Goal: Information Seeking & Learning: Learn about a topic

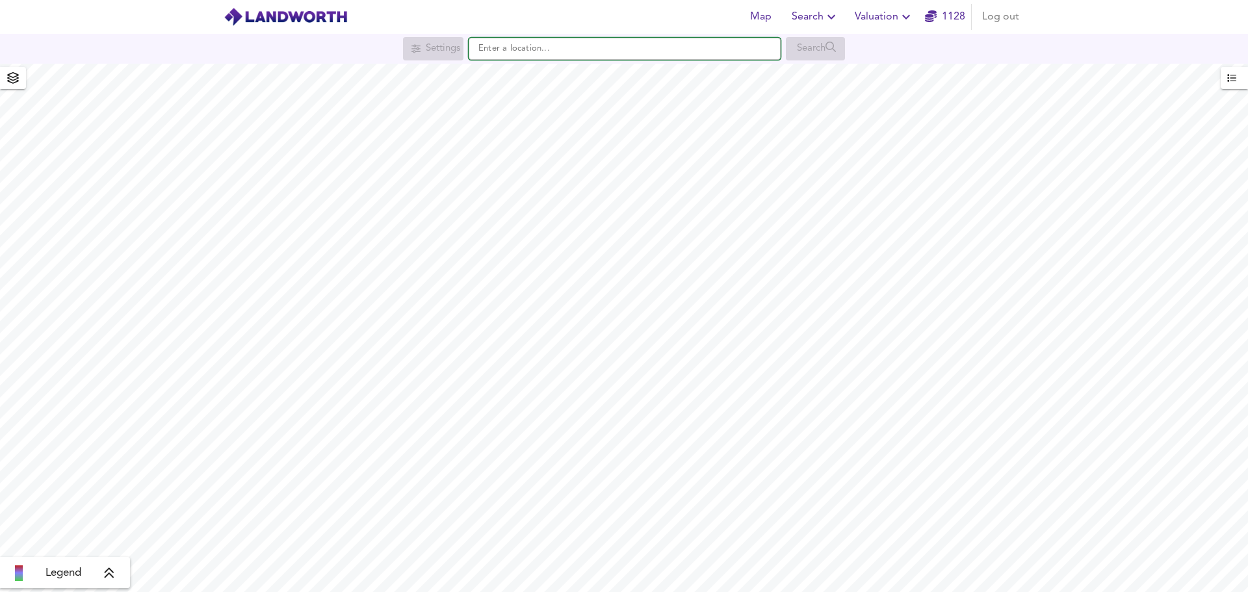
click at [521, 47] on input "text" at bounding box center [625, 49] width 312 height 22
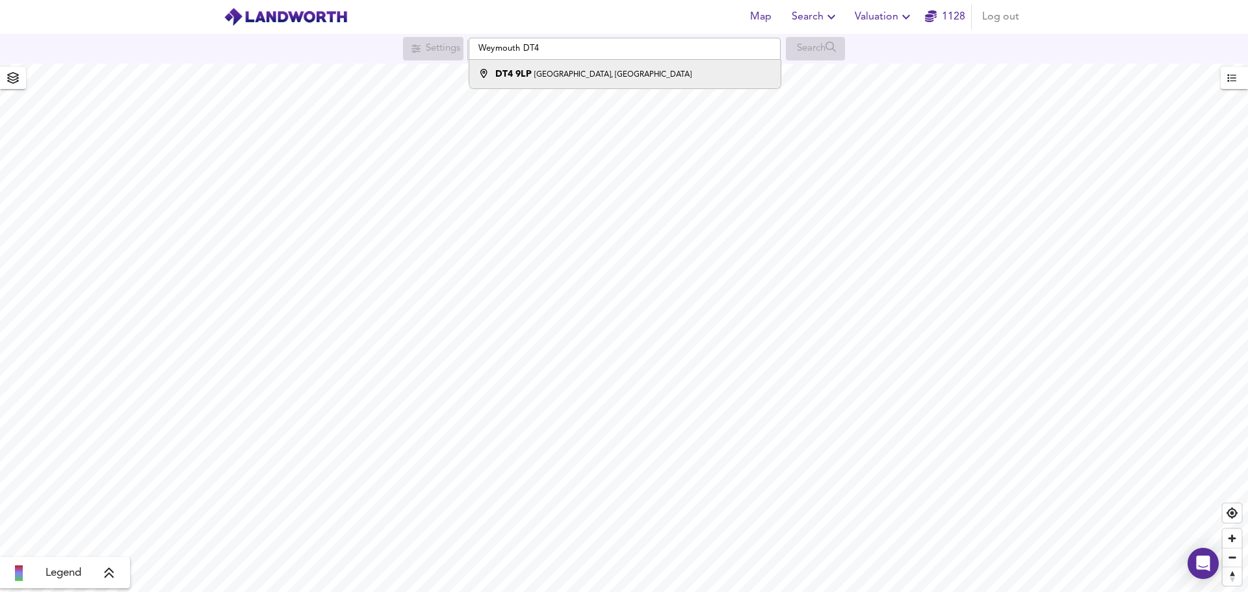
click at [558, 66] on li "DT4 9LP Saint David's Road, Weymouth" at bounding box center [624, 74] width 311 height 29
type input "Saint David's Road, Weymouth DT4 9LP"
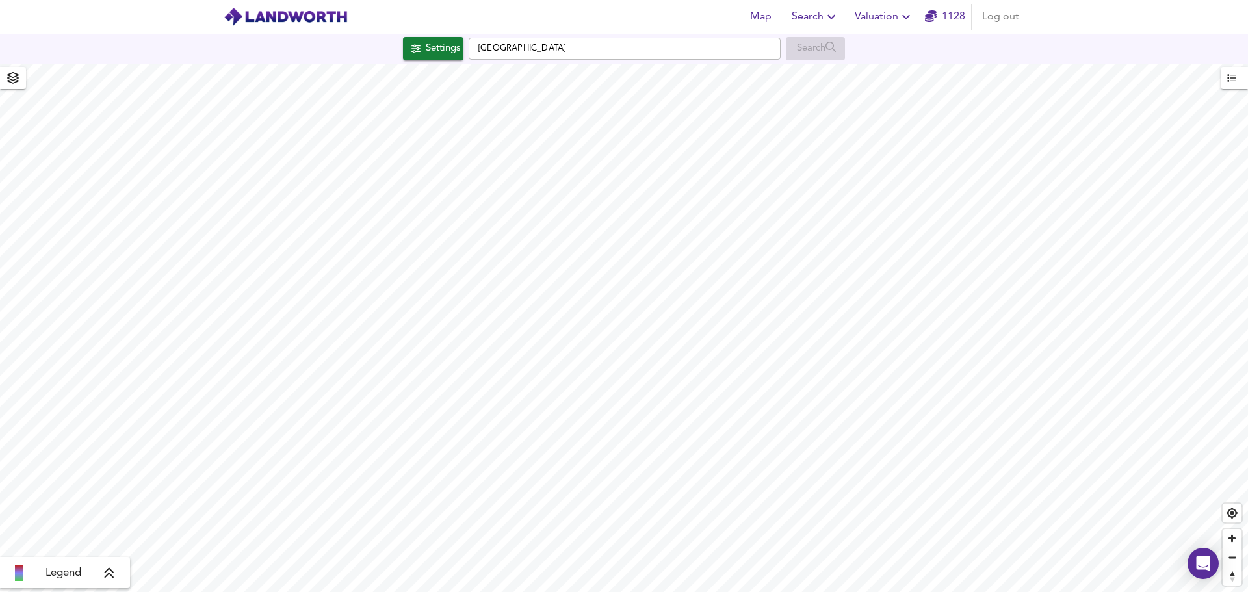
checkbox input "false"
checkbox input "true"
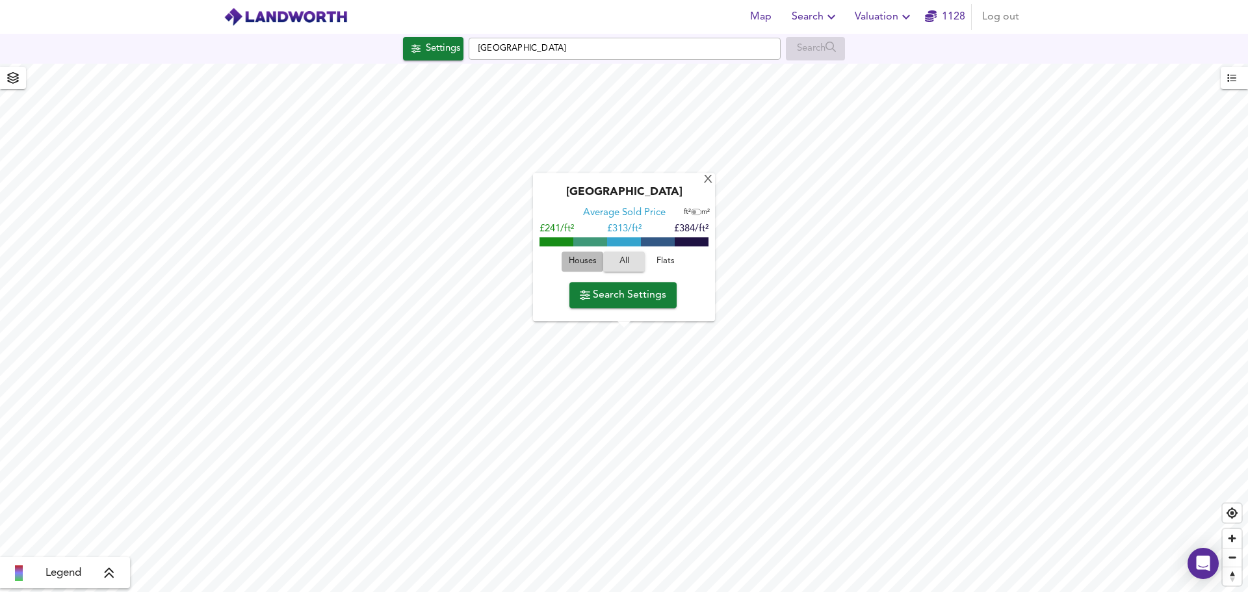
click at [571, 263] on span "Houses" at bounding box center [582, 262] width 35 height 15
